Goal: Entertainment & Leisure: Consume media (video, audio)

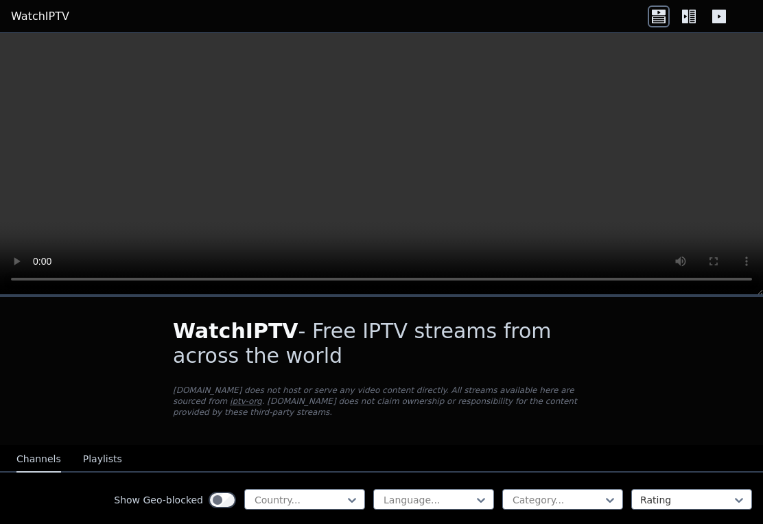
scroll to position [12, 0]
click at [695, 18] on icon at bounding box center [692, 17] width 7 height 14
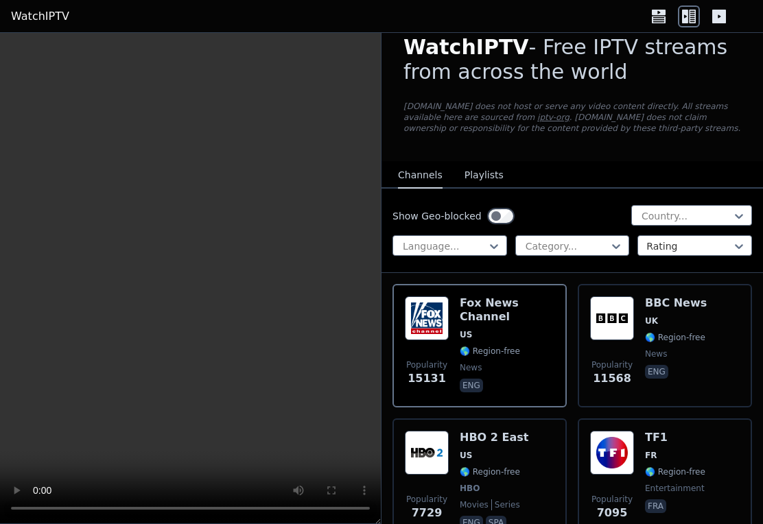
scroll to position [23, 0]
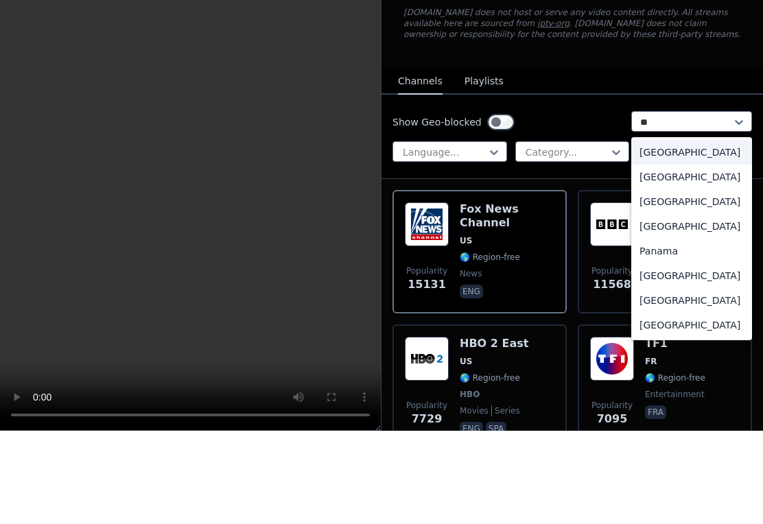
click at [674, 283] on div "[GEOGRAPHIC_DATA]" at bounding box center [691, 295] width 121 height 25
type input "**"
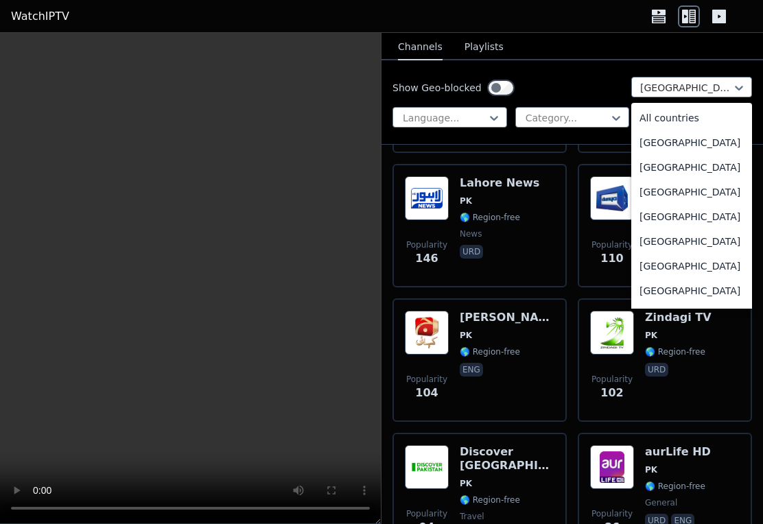
scroll to position [3354, 0]
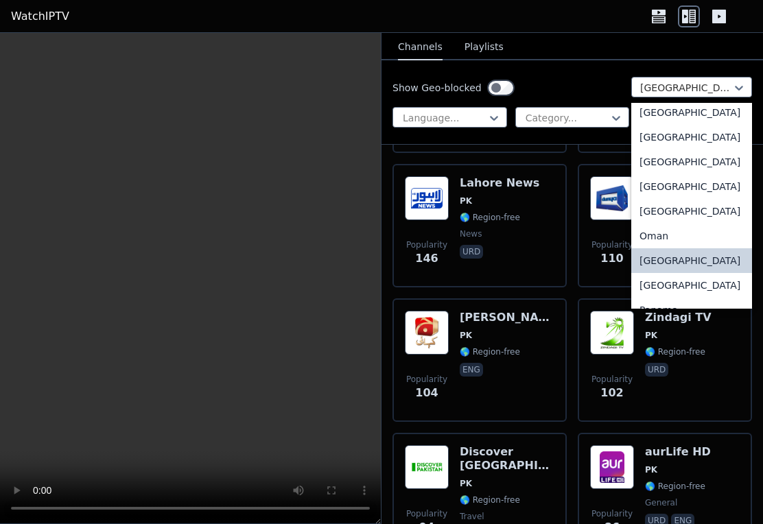
click at [585, 70] on div "Show Geo-blocked Pakistan selected, 142 of 206. 206 results available. Use Up a…" at bounding box center [573, 102] width 382 height 84
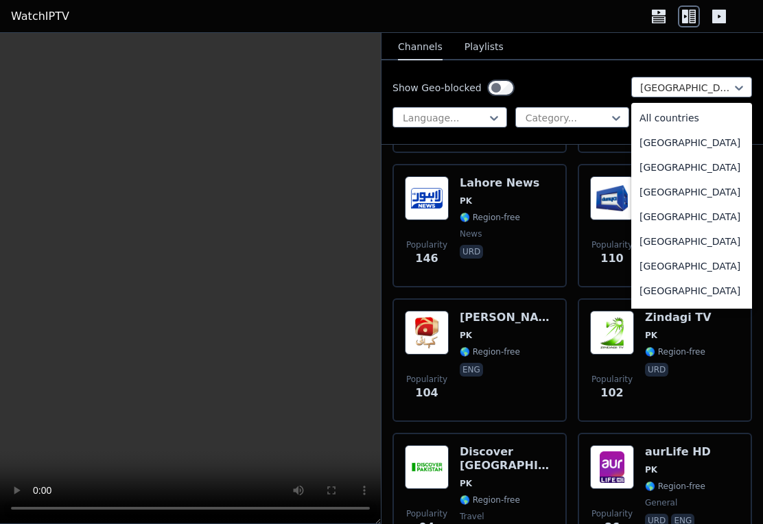
scroll to position [0, 0]
click at [703, 121] on div "All countries" at bounding box center [691, 118] width 121 height 25
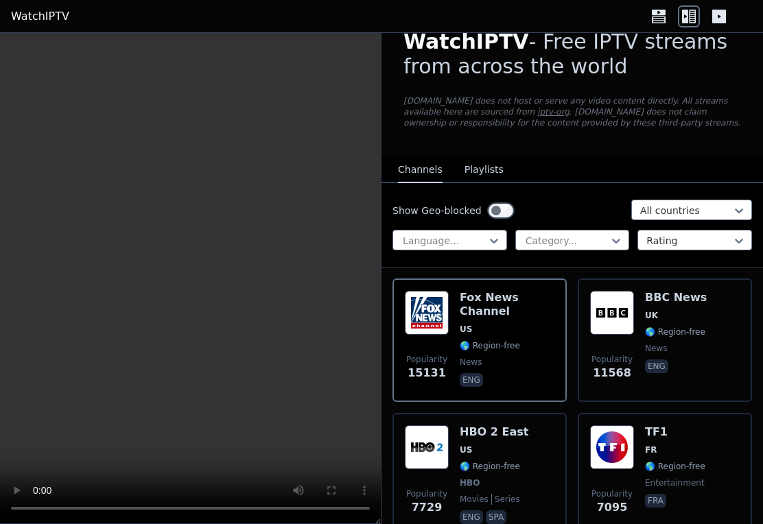
scroll to position [31, 0]
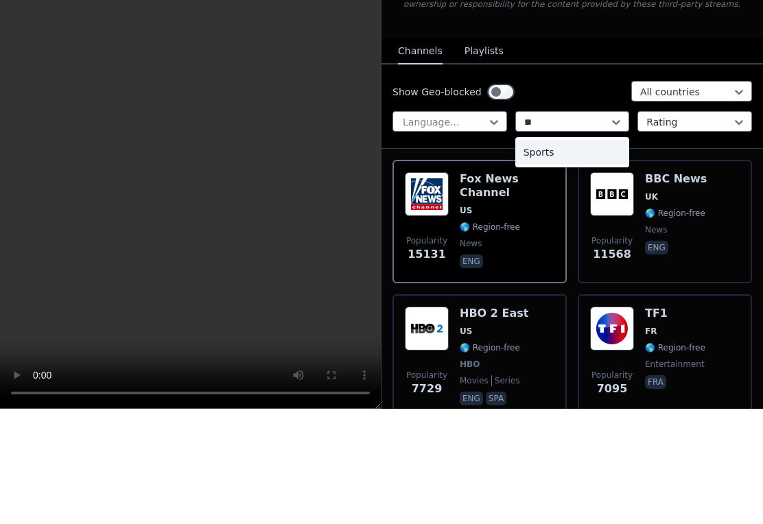
click at [561, 255] on div "Sports" at bounding box center [572, 267] width 115 height 25
type input "**"
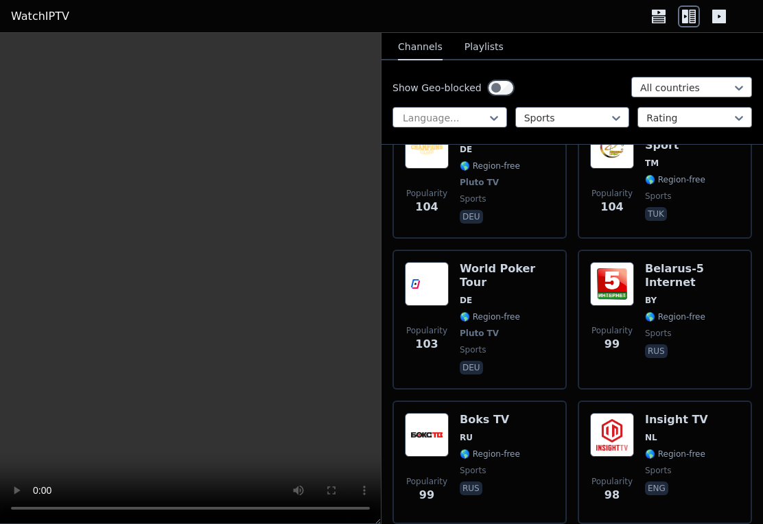
scroll to position [6927, 0]
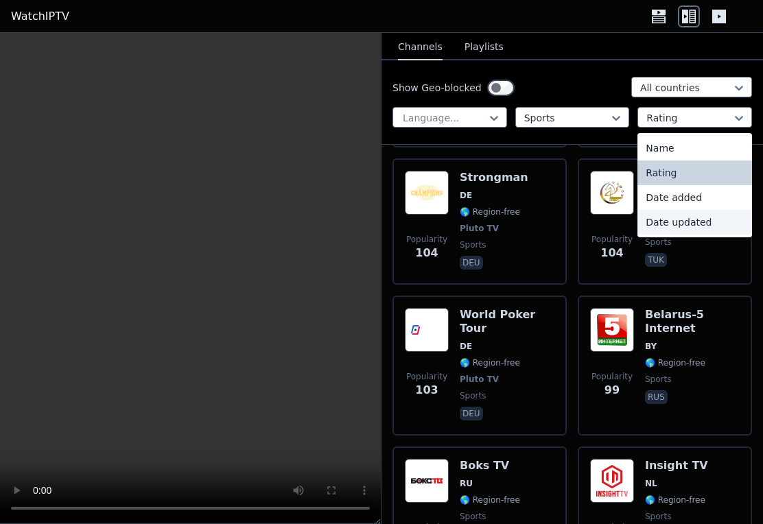
click at [701, 223] on div "Date updated" at bounding box center [694, 222] width 115 height 25
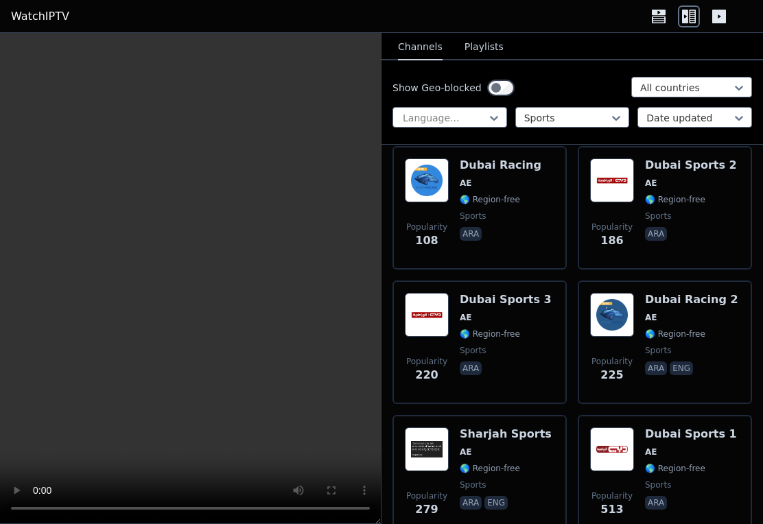
scroll to position [163, 0]
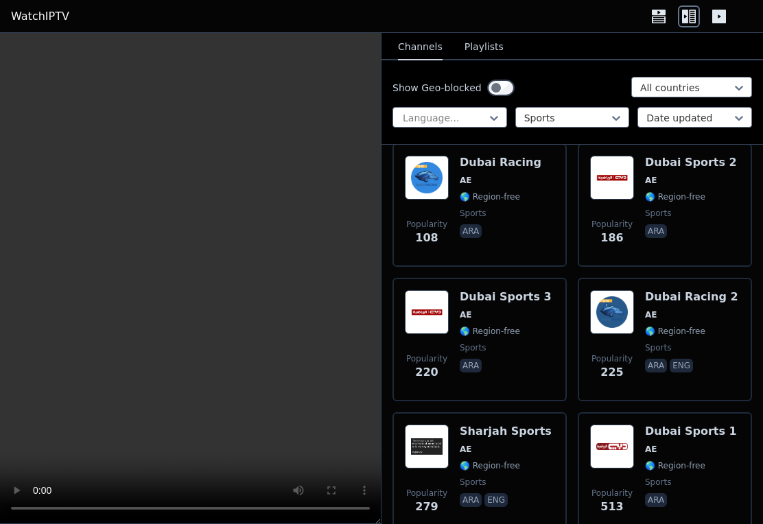
click at [708, 161] on h6 "Dubai Sports 2" at bounding box center [691, 163] width 92 height 14
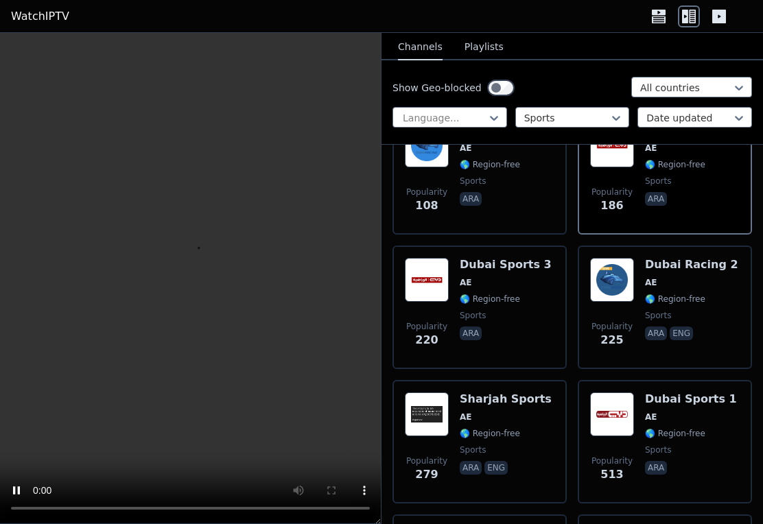
scroll to position [202, 0]
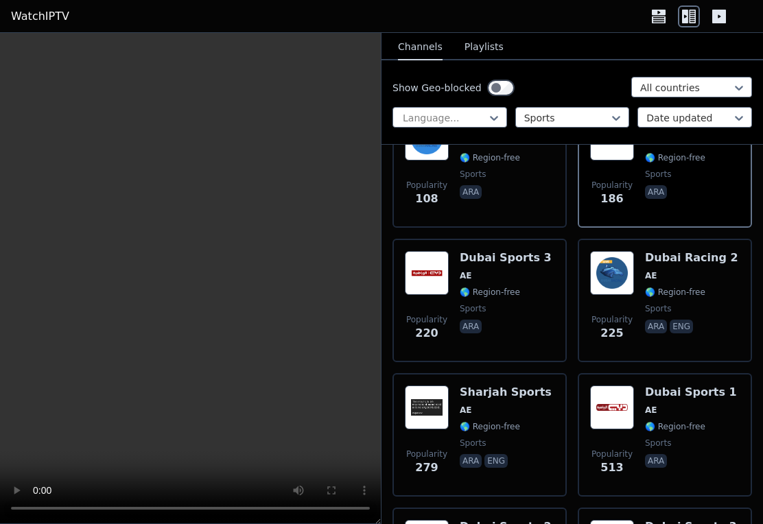
click at [530, 268] on div "Dubai Sports 3 AE 🌎 Region-free sports ara" at bounding box center [506, 300] width 92 height 99
click at [714, 259] on h6 "Dubai Racing 2" at bounding box center [691, 258] width 93 height 14
click at [703, 401] on div "Dubai Sports 1 AE 🌎 Region-free sports ara" at bounding box center [691, 435] width 92 height 99
click at [508, 399] on h6 "Sharjah Sports" at bounding box center [506, 393] width 92 height 14
click at [486, 45] on button "Playlists" at bounding box center [484, 47] width 39 height 26
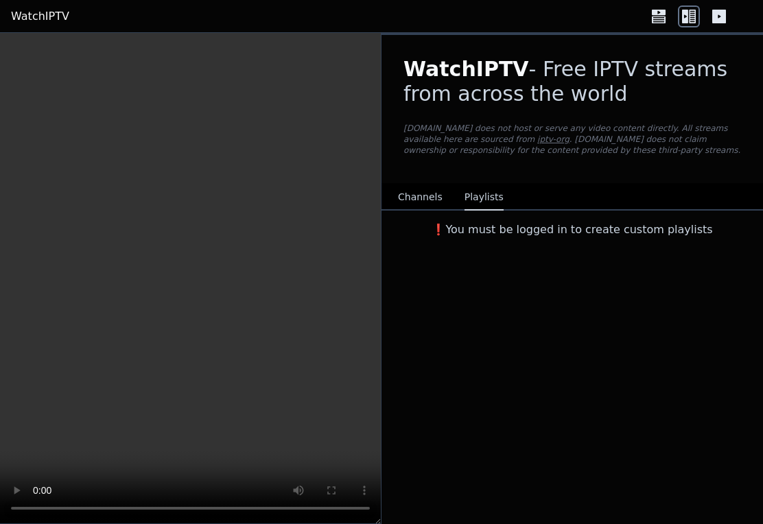
scroll to position [0, 0]
click at [429, 191] on button "Channels" at bounding box center [420, 198] width 45 height 26
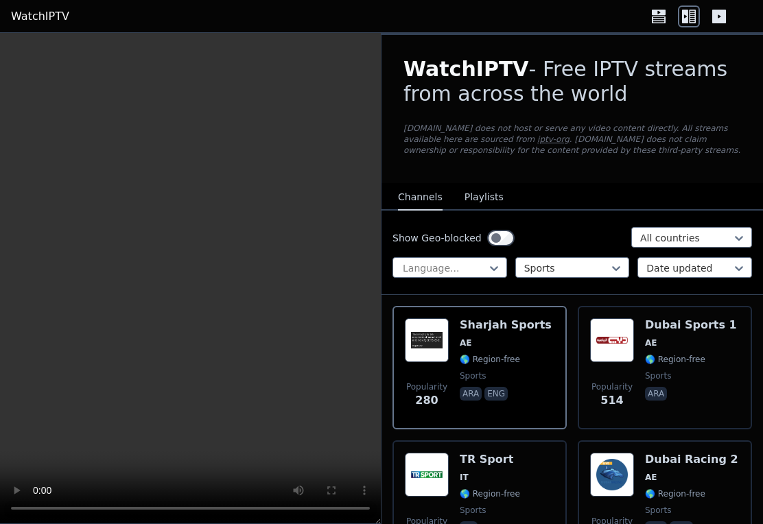
click at [729, 9] on icon at bounding box center [719, 16] width 22 height 22
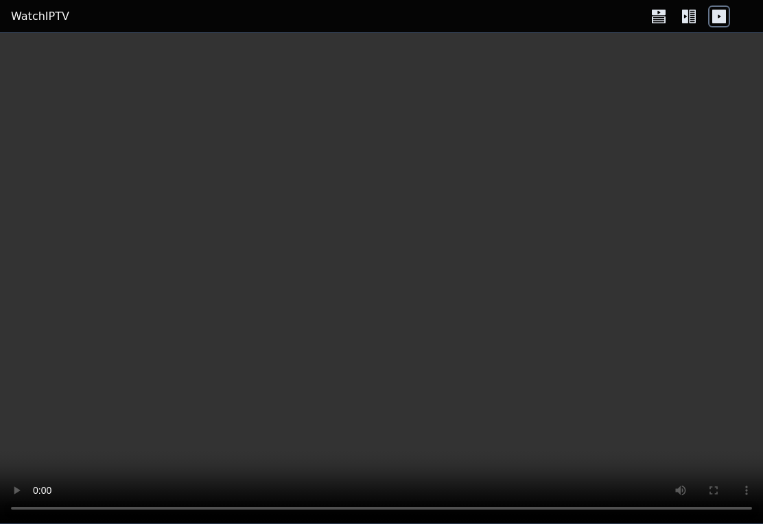
click at [692, 19] on icon at bounding box center [689, 16] width 22 height 22
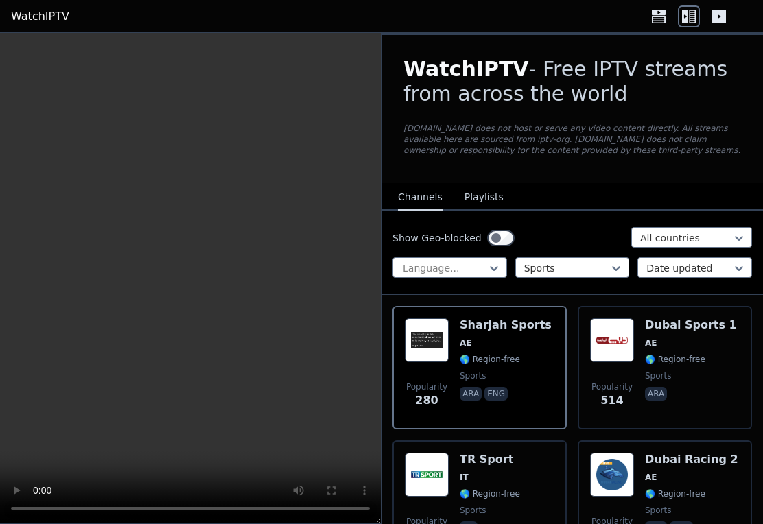
click at [661, 19] on icon at bounding box center [659, 19] width 14 height 7
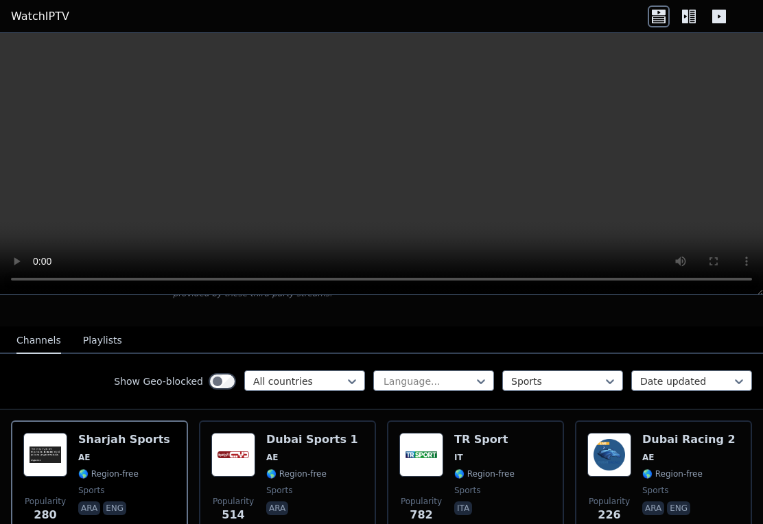
scroll to position [116, 0]
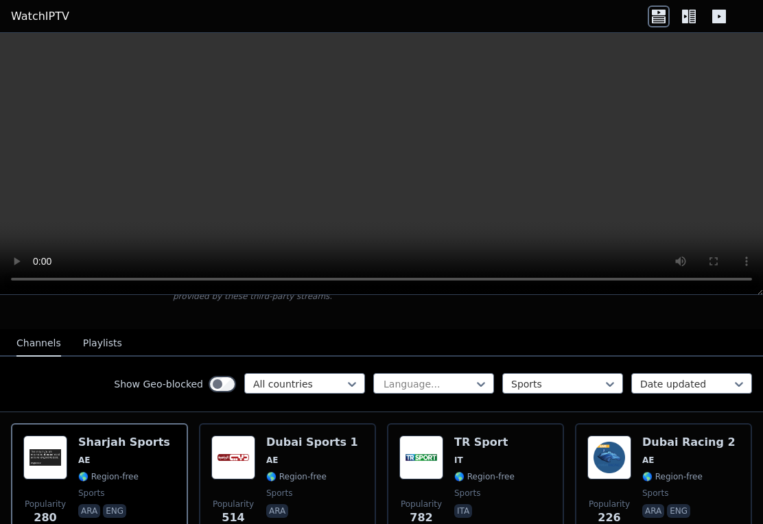
click at [716, 215] on video at bounding box center [381, 164] width 763 height 262
click at [736, 225] on video at bounding box center [381, 164] width 763 height 262
click at [693, 23] on icon at bounding box center [692, 17] width 7 height 14
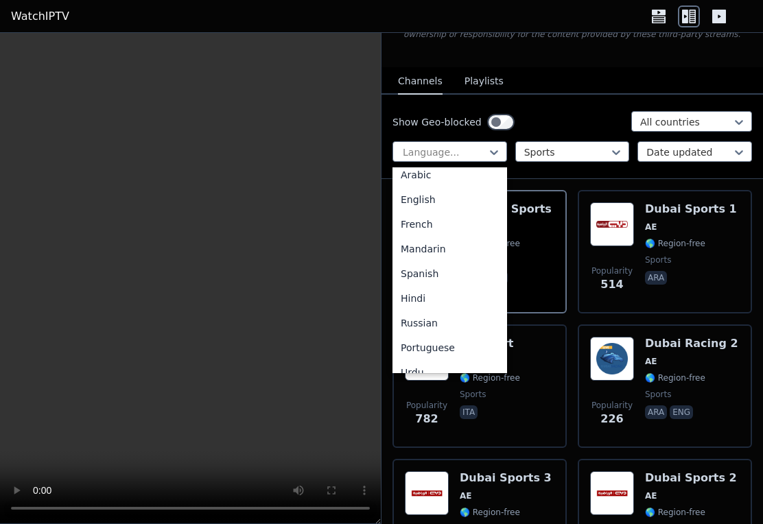
scroll to position [29, 0]
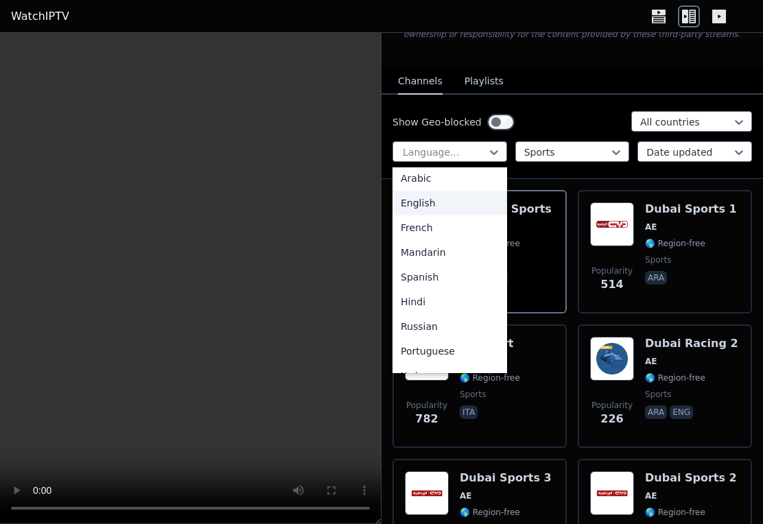
click at [456, 201] on div "English" at bounding box center [449, 203] width 115 height 25
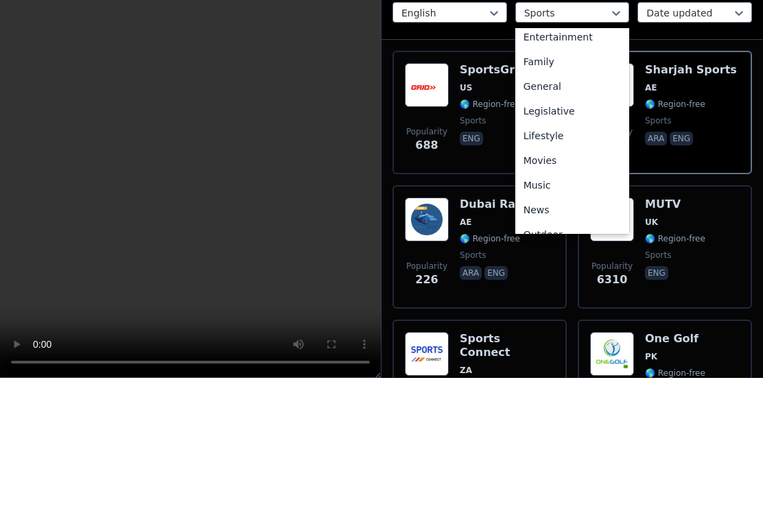
scroll to position [258, 0]
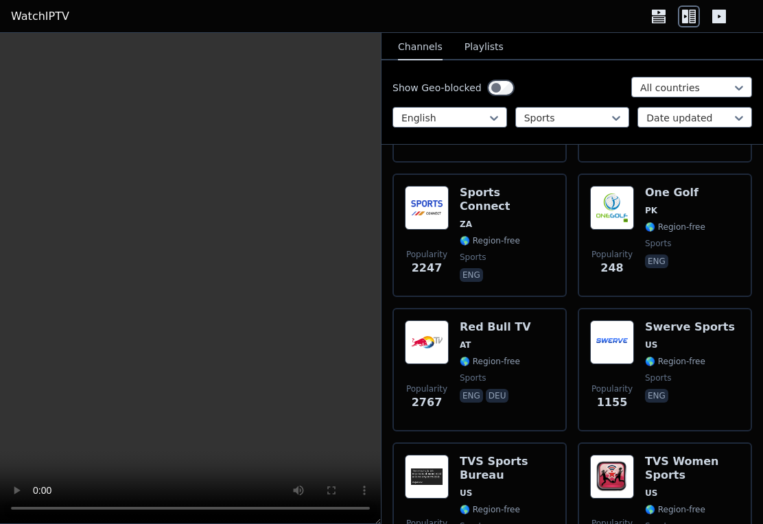
scroll to position [403, 0]
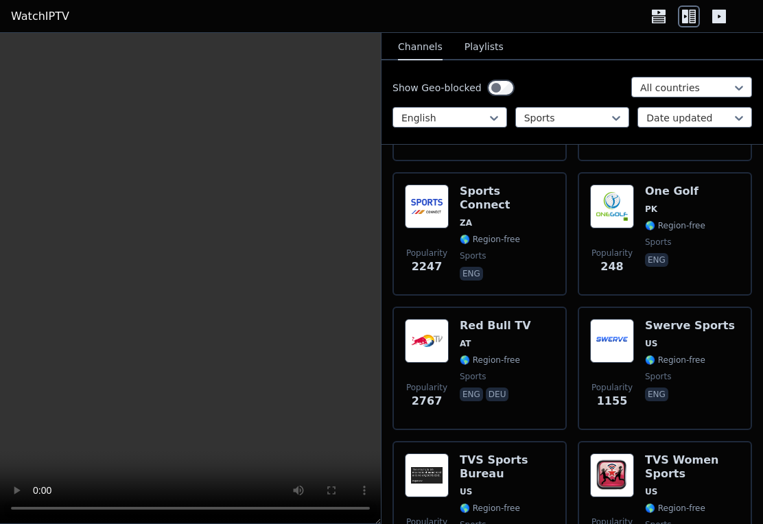
click at [523, 196] on h6 "Sports Connect" at bounding box center [507, 198] width 95 height 27
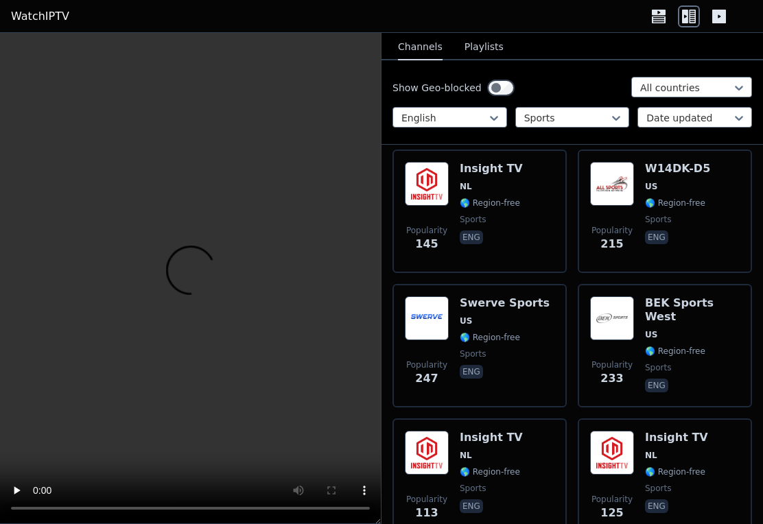
scroll to position [2739, 0]
